Goal: Information Seeking & Learning: Learn about a topic

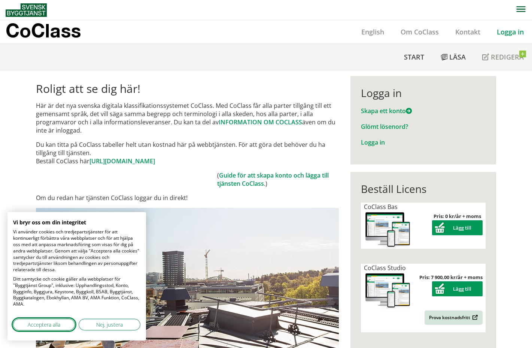
click at [31, 323] on span "Acceptera alla" at bounding box center [44, 324] width 33 height 8
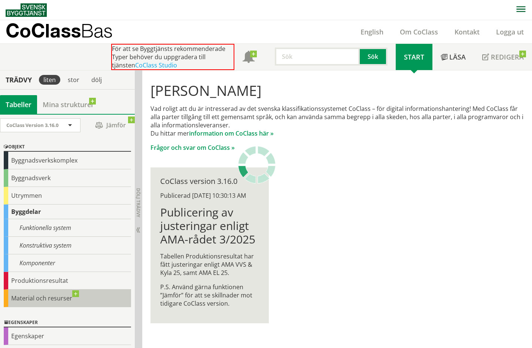
scroll to position [40, 0]
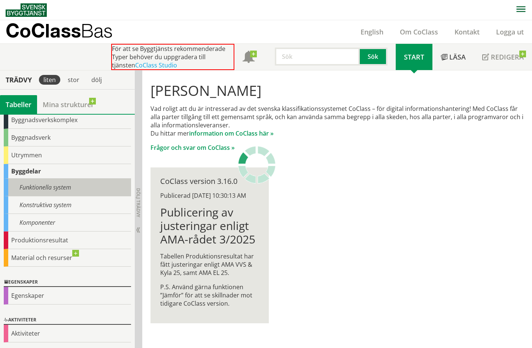
click at [53, 188] on div "Funktionella system" at bounding box center [67, 188] width 127 height 18
click at [67, 188] on div "Funktionella system" at bounding box center [67, 188] width 127 height 18
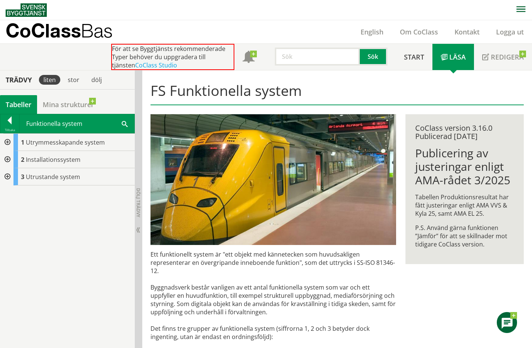
click at [8, 159] on div at bounding box center [6, 159] width 13 height 17
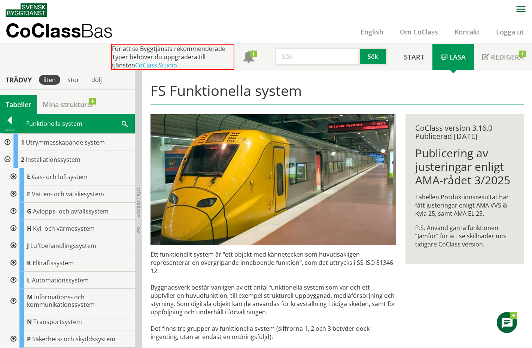
click at [13, 262] on div at bounding box center [12, 262] width 13 height 17
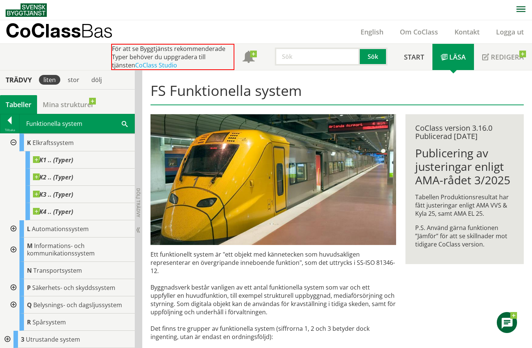
scroll to position [120, 0]
click at [64, 160] on span "K1 .. (Typer)" at bounding box center [53, 159] width 40 height 7
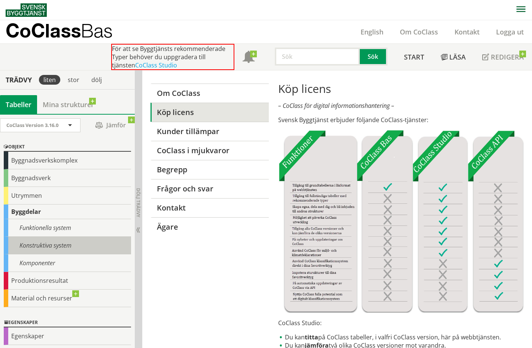
click at [46, 247] on div "Konstruktiva system" at bounding box center [67, 246] width 127 height 18
